Goal: Information Seeking & Learning: Find specific fact

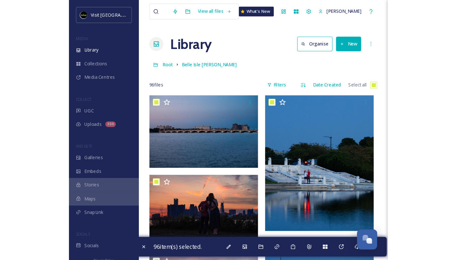
scroll to position [1056, 0]
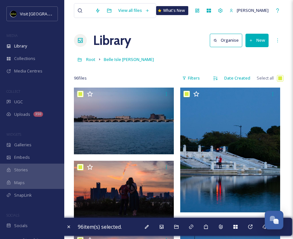
click at [86, 11] on div at bounding box center [84, 11] width 14 height 14
click at [89, 10] on div at bounding box center [84, 11] width 14 height 14
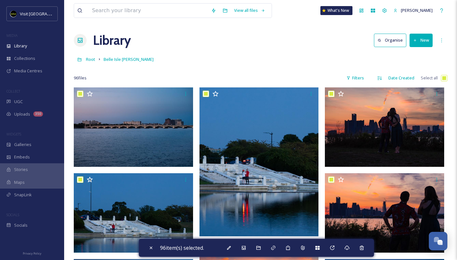
scroll to position [1046, 0]
click at [113, 9] on input at bounding box center [148, 11] width 119 height 14
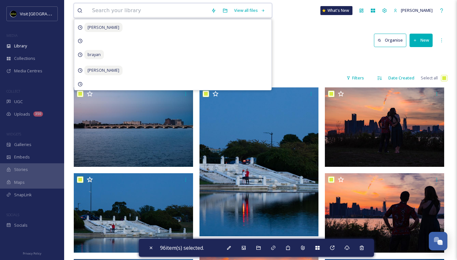
type input "h"
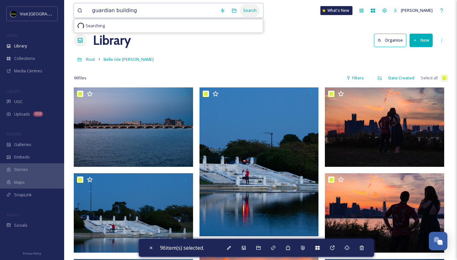
type input "guardian building"
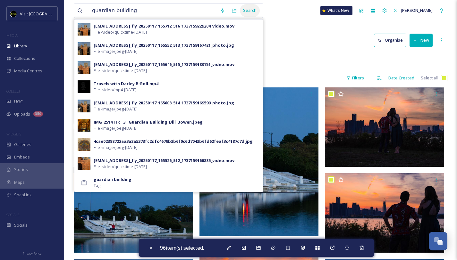
click at [244, 10] on div "Search" at bounding box center [250, 10] width 20 height 13
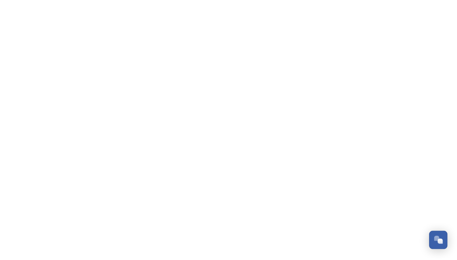
scroll to position [1059, 0]
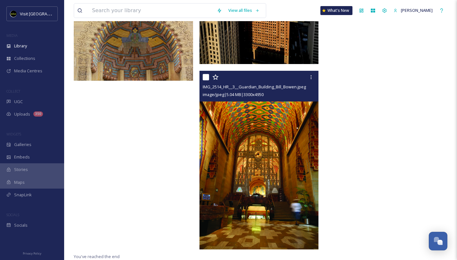
click at [261, 104] on img at bounding box center [258, 160] width 119 height 179
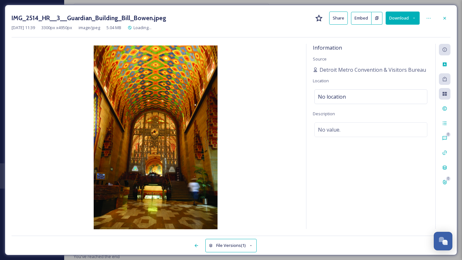
scroll to position [228, 0]
click at [446, 14] on div at bounding box center [445, 19] width 12 height 12
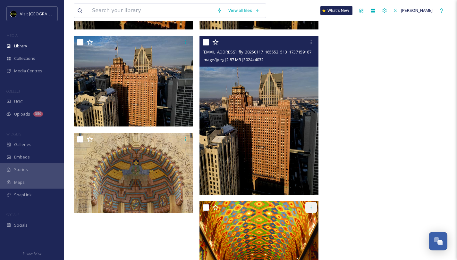
scroll to position [252, 0]
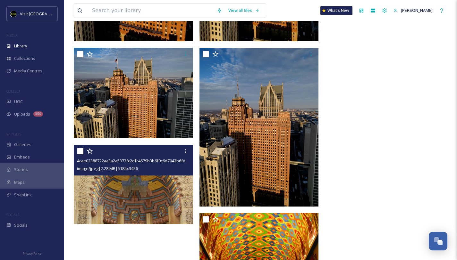
click at [141, 187] on img at bounding box center [133, 185] width 119 height 80
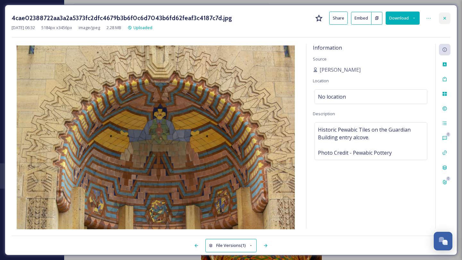
click at [446, 21] on div at bounding box center [445, 19] width 12 height 12
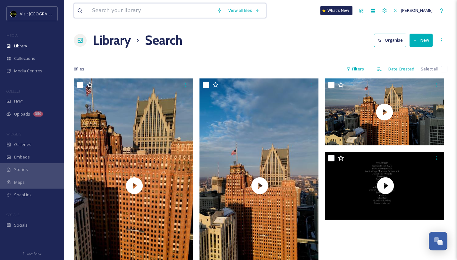
click at [120, 7] on input at bounding box center [151, 11] width 125 height 14
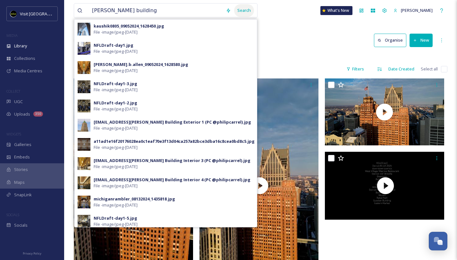
click at [237, 10] on div "Search" at bounding box center [244, 10] width 20 height 13
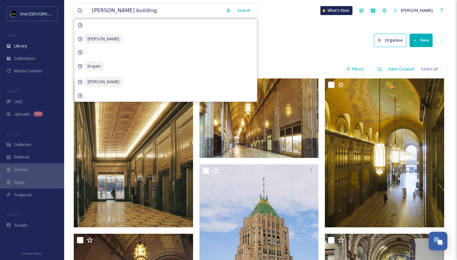
click at [288, 36] on div "Library Search Organise New" at bounding box center [261, 40] width 374 height 19
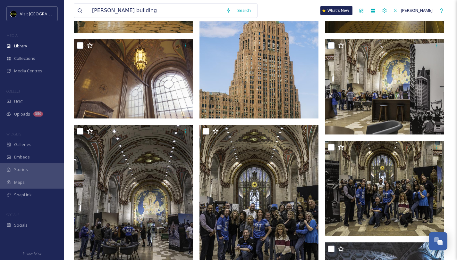
scroll to position [198, 0]
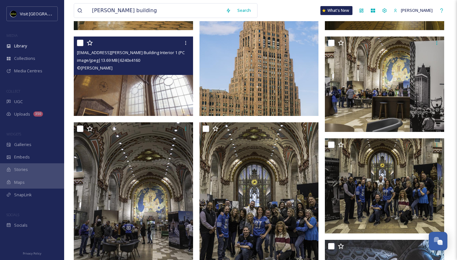
click at [161, 77] on img at bounding box center [133, 77] width 119 height 80
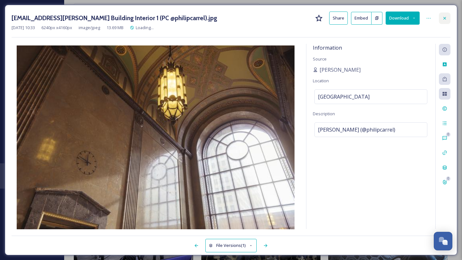
click at [444, 18] on icon at bounding box center [444, 18] width 3 height 3
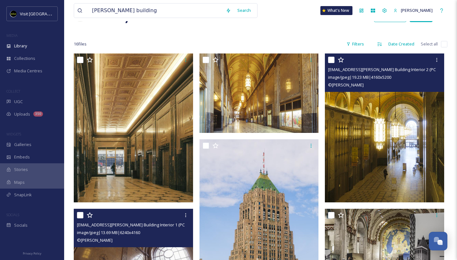
scroll to position [24, 0]
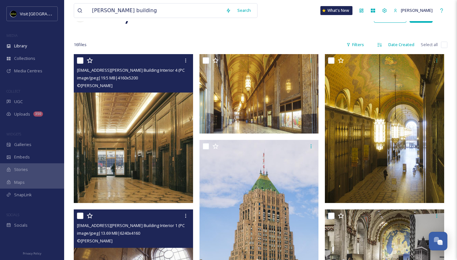
click at [179, 131] on img at bounding box center [133, 128] width 119 height 149
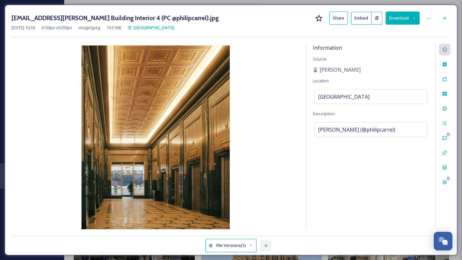
click at [264, 247] on icon at bounding box center [265, 245] width 5 height 5
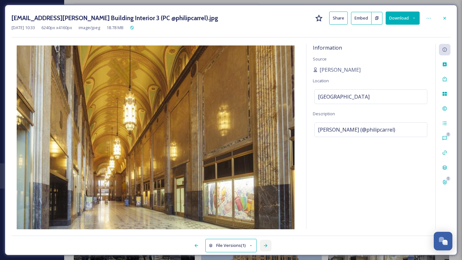
click at [264, 247] on icon at bounding box center [265, 245] width 5 height 5
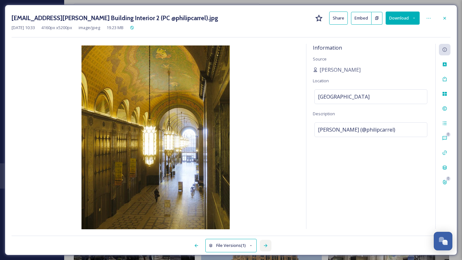
click at [264, 247] on icon at bounding box center [265, 245] width 5 height 5
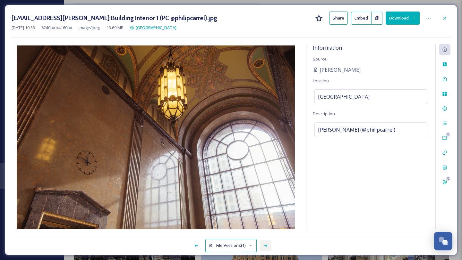
click at [264, 247] on icon at bounding box center [265, 245] width 5 height 5
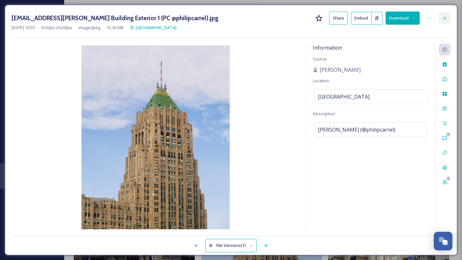
click at [446, 18] on icon at bounding box center [444, 18] width 5 height 5
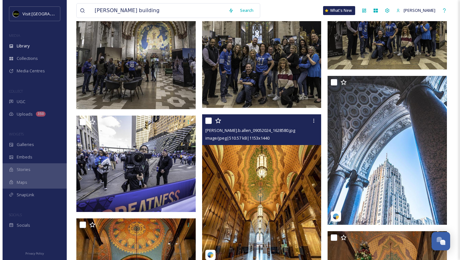
scroll to position [357, 0]
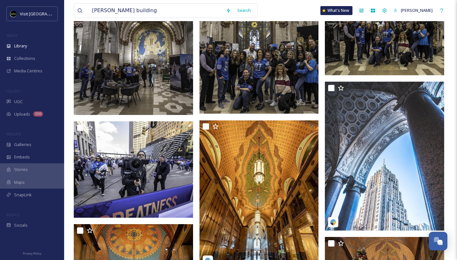
click at [255, 89] on img at bounding box center [258, 39] width 119 height 149
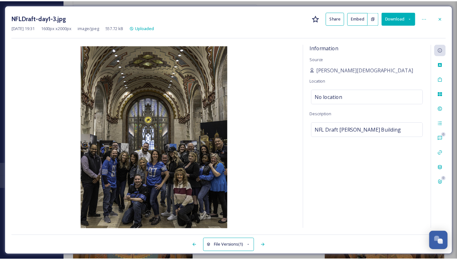
scroll to position [359, 0]
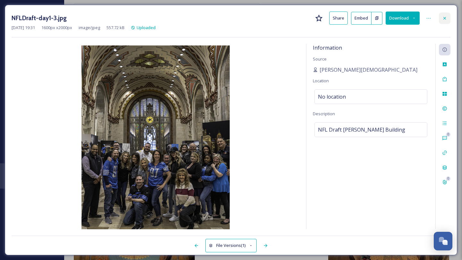
click at [445, 18] on icon at bounding box center [444, 18] width 3 height 3
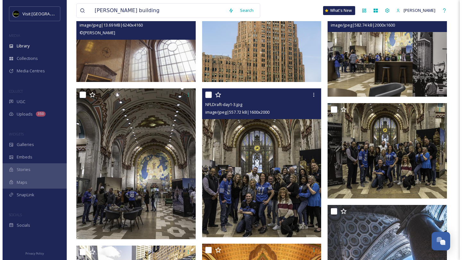
scroll to position [234, 0]
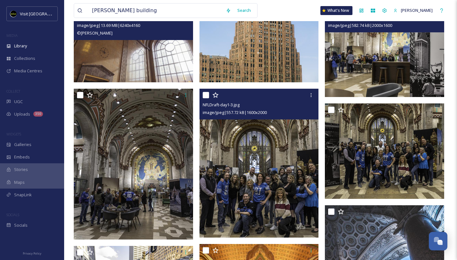
click at [349, 68] on img at bounding box center [384, 50] width 119 height 96
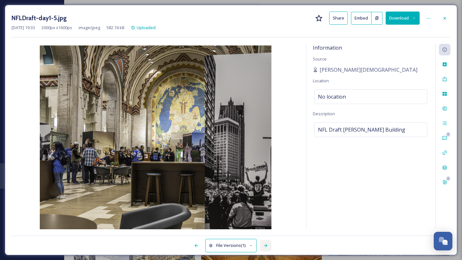
click at [267, 247] on icon at bounding box center [265, 245] width 5 height 5
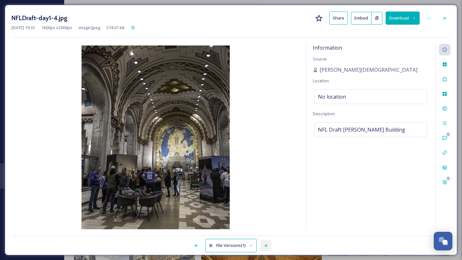
click at [267, 247] on icon at bounding box center [265, 245] width 5 height 5
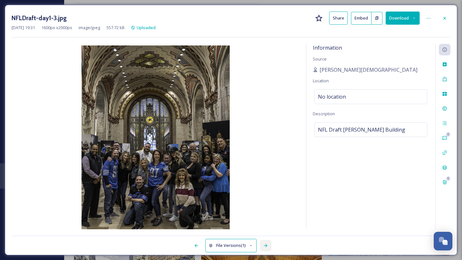
click at [267, 247] on icon at bounding box center [265, 245] width 5 height 5
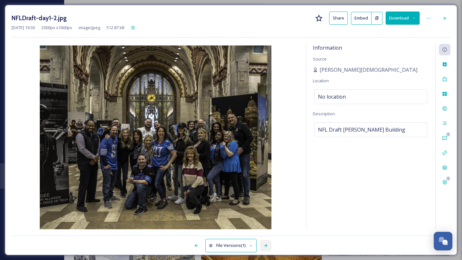
click at [267, 247] on icon at bounding box center [265, 245] width 5 height 5
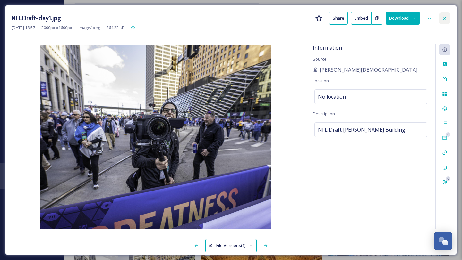
click at [444, 19] on icon at bounding box center [444, 18] width 3 height 3
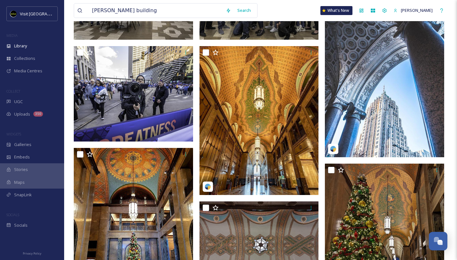
scroll to position [642, 0]
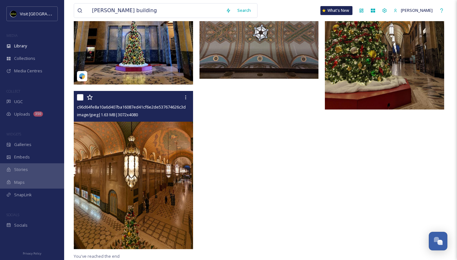
click at [138, 134] on img at bounding box center [133, 170] width 119 height 158
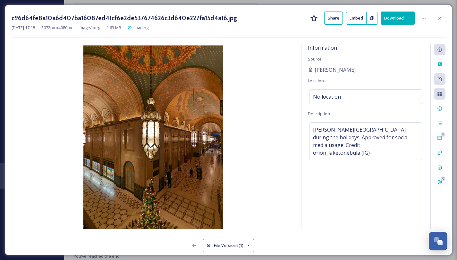
scroll to position [502, 0]
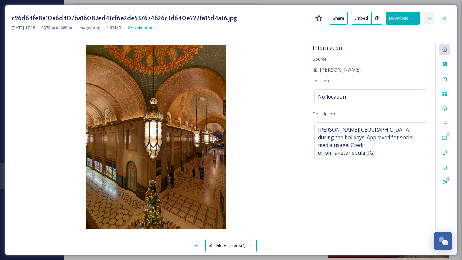
click at [427, 18] on icon at bounding box center [428, 18] width 5 height 5
click at [319, 40] on div "c96d64fe8a10a6d407ba16087ed41cf6e2de537674626c3d640e227fa15d4a16.jpg Share Embe…" at bounding box center [231, 130] width 452 height 251
click at [446, 18] on icon at bounding box center [444, 18] width 5 height 5
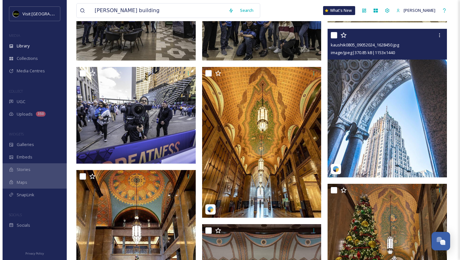
scroll to position [385, 0]
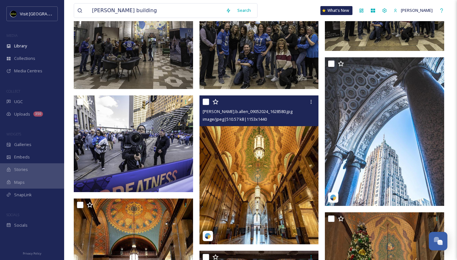
click at [270, 146] on img at bounding box center [258, 170] width 119 height 149
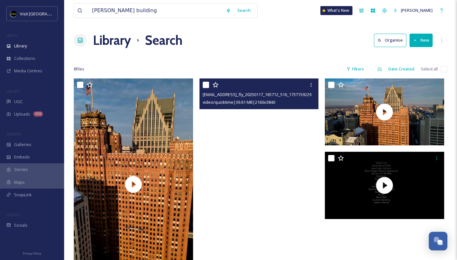
scroll to position [392, 0]
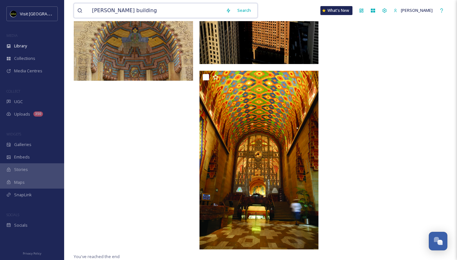
click at [126, 9] on input "fisher building" at bounding box center [156, 11] width 134 height 14
type input "fisher building\"
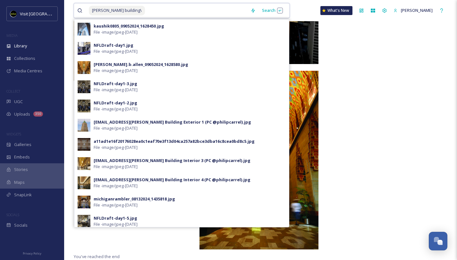
click at [122, 9] on span "fisher building\" at bounding box center [117, 10] width 56 height 9
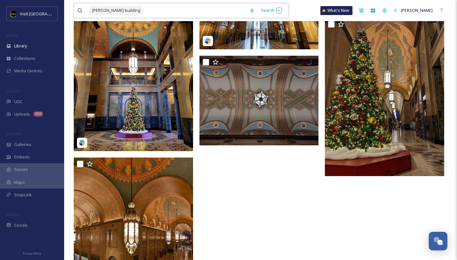
scroll to position [569, 0]
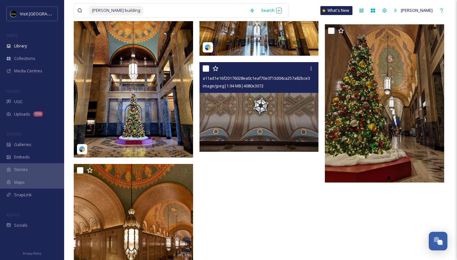
click at [238, 103] on img at bounding box center [258, 107] width 119 height 90
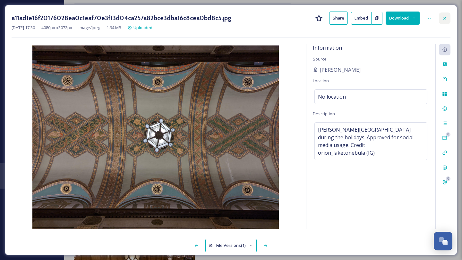
click at [444, 19] on icon at bounding box center [444, 18] width 3 height 3
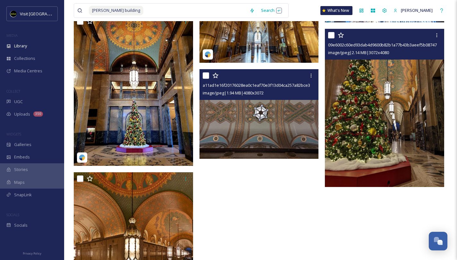
click at [374, 128] on img at bounding box center [384, 108] width 119 height 158
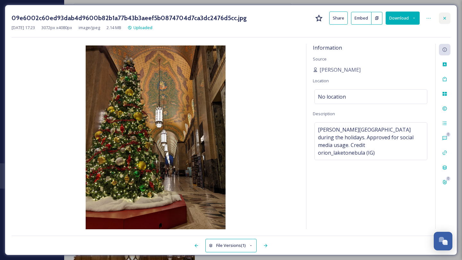
click at [444, 16] on icon at bounding box center [444, 18] width 5 height 5
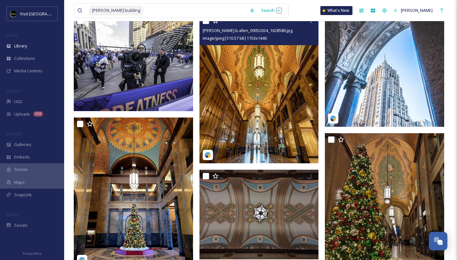
scroll to position [465, 0]
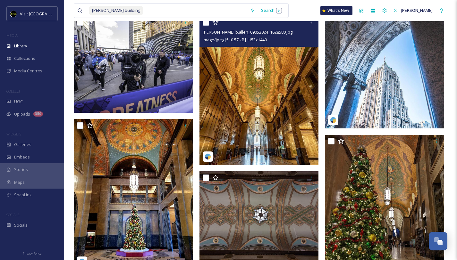
click at [284, 102] on img at bounding box center [258, 90] width 119 height 149
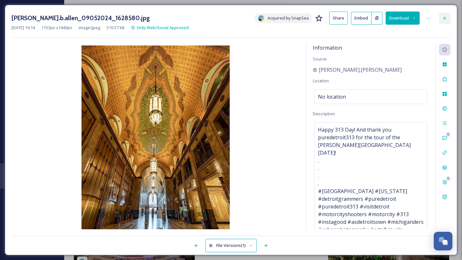
click at [443, 16] on icon at bounding box center [444, 18] width 5 height 5
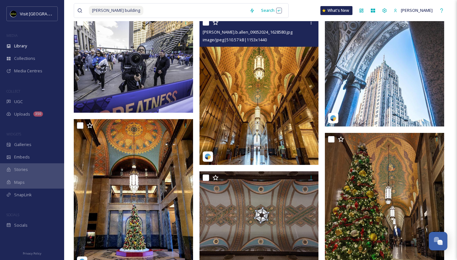
click at [368, 94] on img at bounding box center [384, 52] width 119 height 149
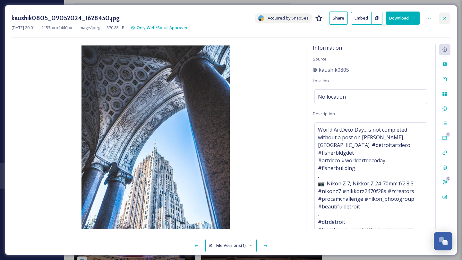
click at [443, 20] on icon at bounding box center [444, 18] width 5 height 5
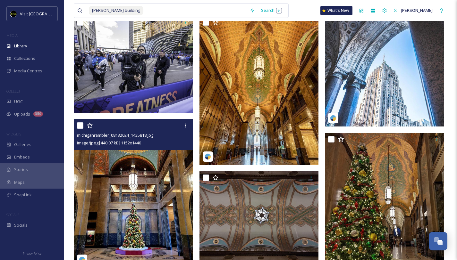
click at [137, 178] on img at bounding box center [133, 193] width 119 height 149
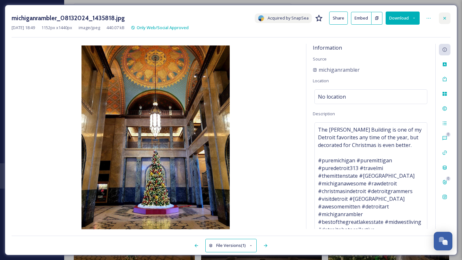
click at [446, 16] on icon at bounding box center [444, 18] width 5 height 5
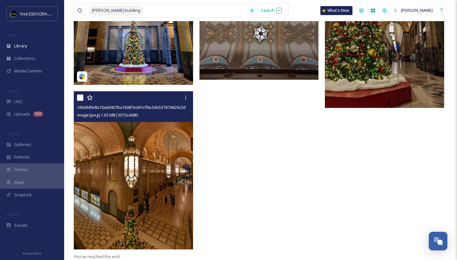
click at [146, 133] on img at bounding box center [133, 170] width 119 height 158
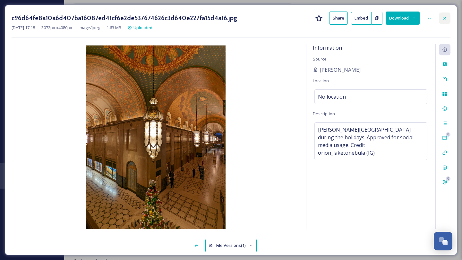
click at [446, 17] on icon at bounding box center [444, 18] width 5 height 5
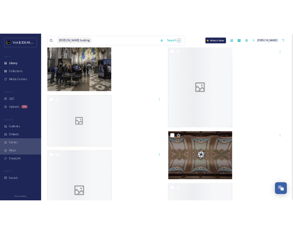
scroll to position [1044, 0]
